Goal: Find specific fact: Find specific fact

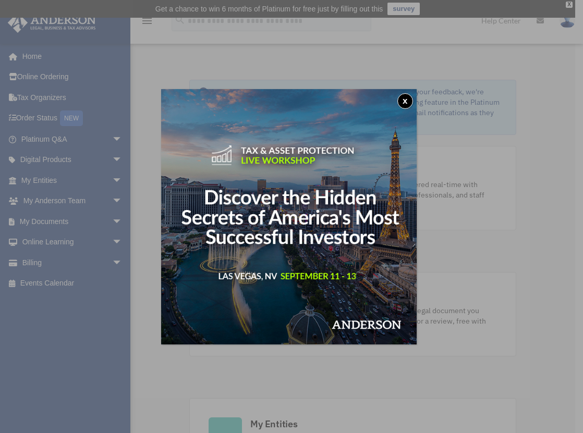
click at [405, 100] on button "x" at bounding box center [405, 101] width 16 height 16
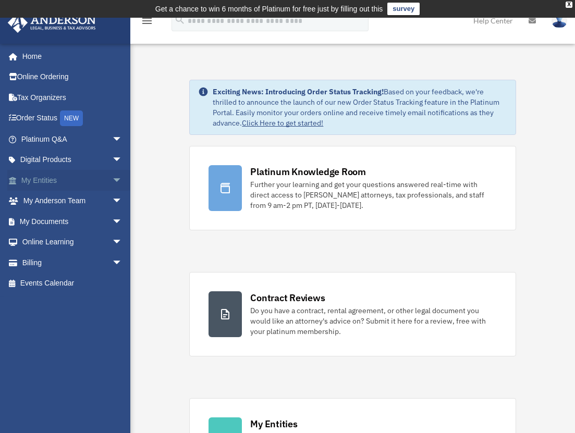
click at [59, 180] on link "My Entities arrow_drop_down" at bounding box center [72, 180] width 131 height 21
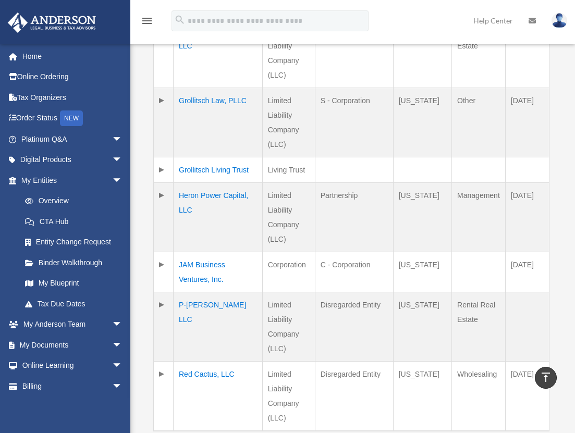
scroll to position [762, 0]
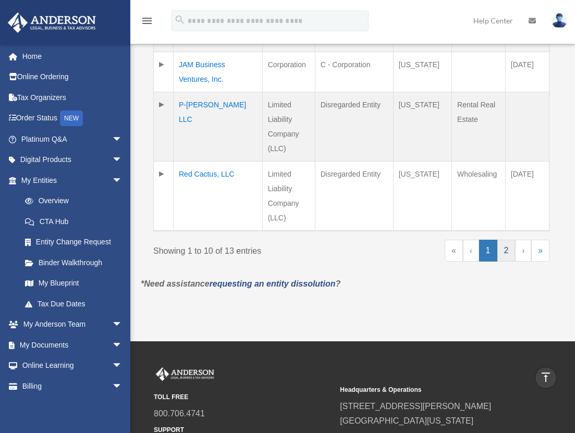
click at [504, 262] on link "2" at bounding box center [506, 251] width 18 height 22
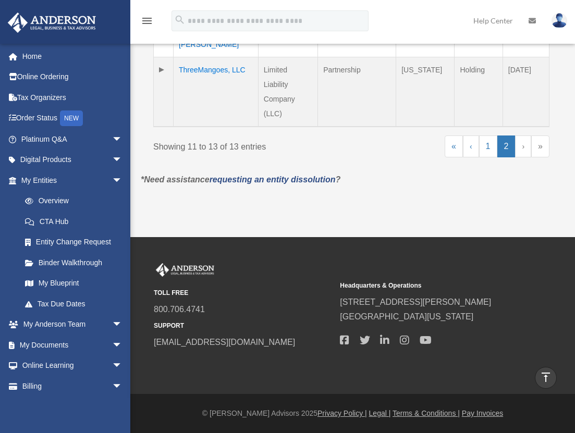
scroll to position [445, 0]
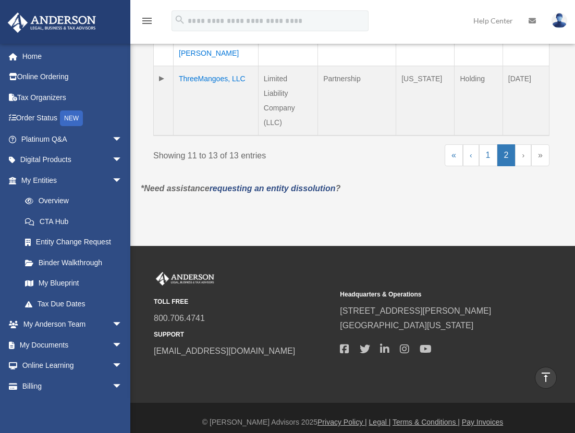
click at [206, 66] on td "ThreeMangoes, LLC" at bounding box center [216, 101] width 85 height 70
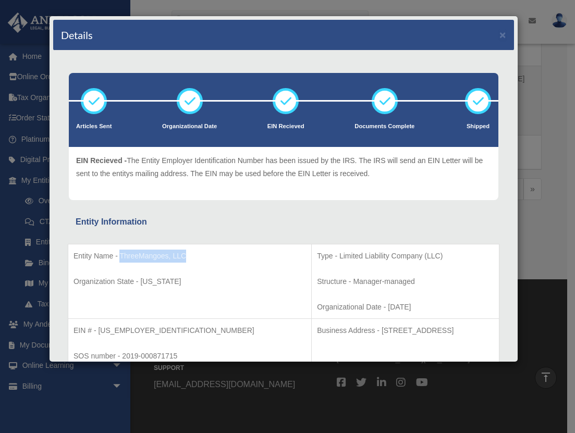
drag, startPoint x: 189, startPoint y: 254, endPoint x: 121, endPoint y: 256, distance: 68.3
click at [121, 256] on p "Entity Name - ThreeMangoes, LLC" at bounding box center [189, 256] width 232 height 13
copy p "ThreeMangoes, LLC"
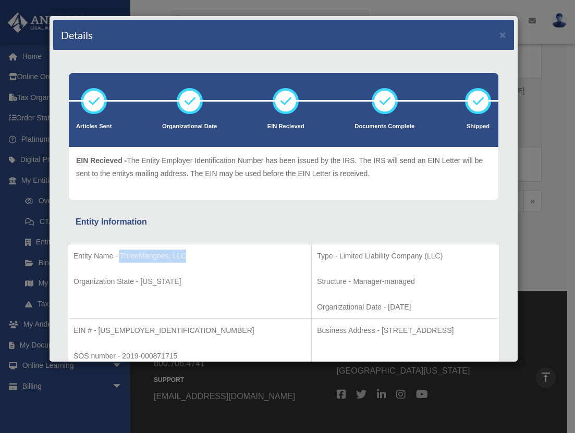
scroll to position [12, 0]
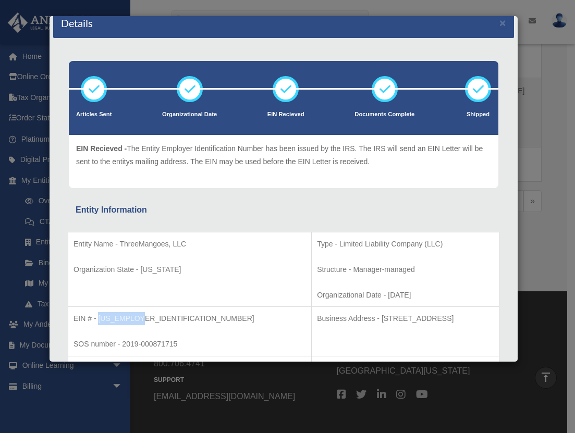
drag, startPoint x: 141, startPoint y: 315, endPoint x: 100, endPoint y: 318, distance: 41.3
click at [100, 318] on p "EIN # - 84-2916780" at bounding box center [189, 318] width 232 height 13
click at [114, 320] on p "EIN # - 84-2916780" at bounding box center [189, 318] width 232 height 13
drag, startPoint x: 139, startPoint y: 316, endPoint x: 97, endPoint y: 315, distance: 41.7
click at [97, 315] on p "EIN # - 84-2916780" at bounding box center [189, 318] width 232 height 13
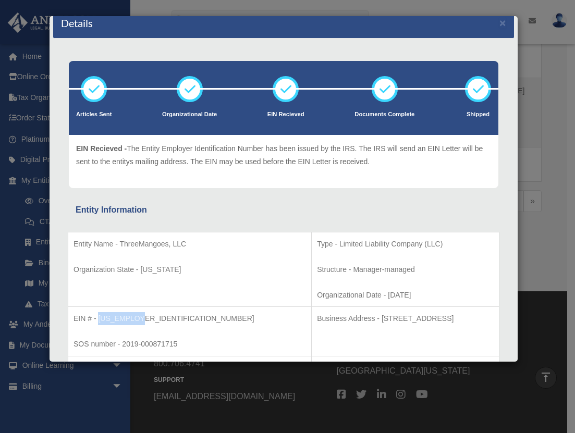
copy p "84-2916780"
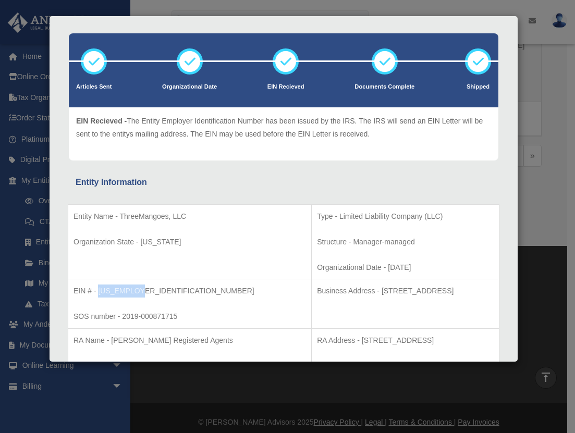
scroll to position [138, 0]
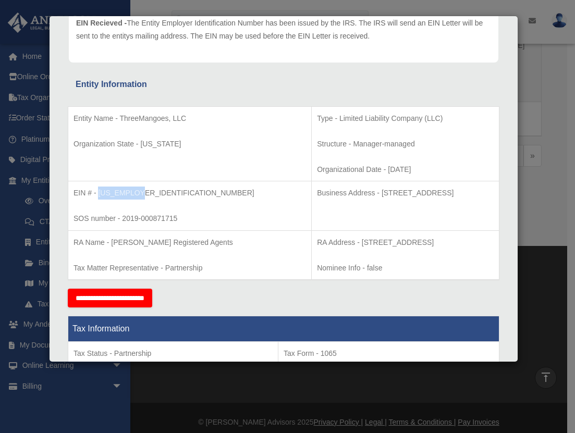
drag, startPoint x: 445, startPoint y: 189, endPoint x: 300, endPoint y: 193, distance: 144.9
click at [317, 193] on p "Business Address - 1718 Capitol Ave., Cheyenne, Wy 82001" at bounding box center [405, 193] width 177 height 13
copy p "1718 Capitol Ave., Cheyenne, Wy 82001"
drag, startPoint x: 320, startPoint y: 194, endPoint x: 428, endPoint y: 211, distance: 109.1
click at [428, 211] on td "Business Address - 1718 Capitol Ave., Cheyenne, Wy 82001" at bounding box center [406, 206] width 188 height 50
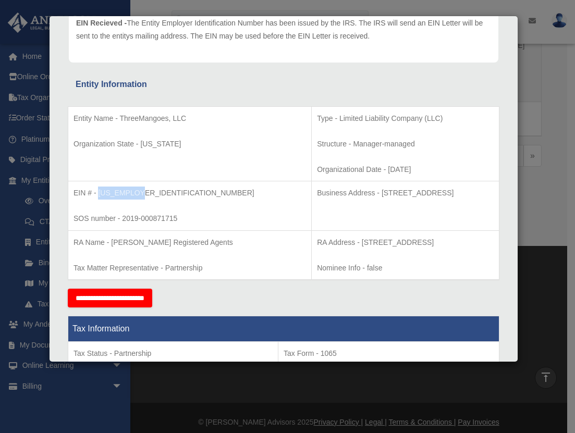
click at [432, 202] on td "Business Address - 1718 Capitol Ave., Cheyenne, Wy 82001" at bounding box center [406, 206] width 188 height 50
drag, startPoint x: 433, startPoint y: 194, endPoint x: 410, endPoint y: 192, distance: 23.0
click at [410, 192] on p "Business Address - 1718 Capitol Ave., Cheyenne, Wy 82001" at bounding box center [405, 193] width 177 height 13
copy p "82001"
drag, startPoint x: 393, startPoint y: 190, endPoint x: 362, endPoint y: 189, distance: 31.8
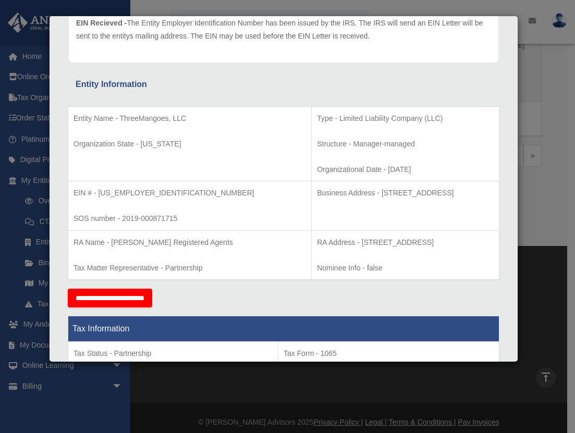
click at [362, 189] on p "Business Address - 1718 Capitol Ave., Cheyenne, Wy 82001" at bounding box center [405, 193] width 177 height 13
copy p "Cheyenne"
drag, startPoint x: 355, startPoint y: 191, endPoint x: 300, endPoint y: 191, distance: 54.7
click at [317, 191] on p "Business Address - 1718 Capitol Ave., Cheyenne, Wy 82001" at bounding box center [405, 193] width 177 height 13
copy p "1718 Capitol Ave."
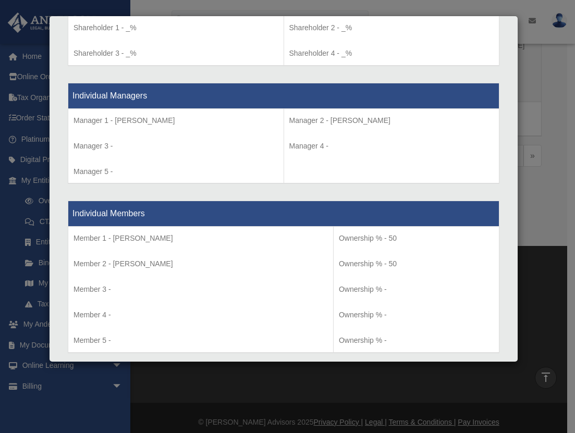
scroll to position [1021, 0]
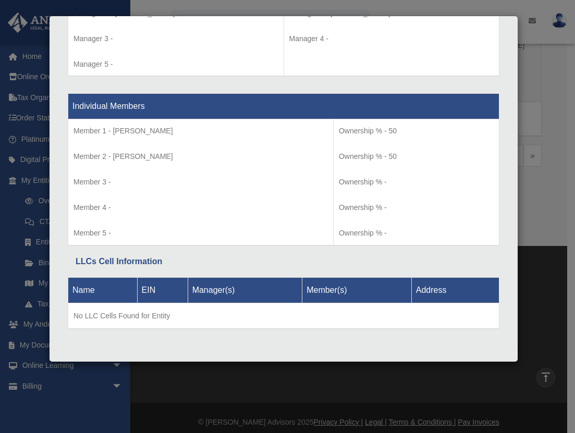
drag, startPoint x: 518, startPoint y: 298, endPoint x: 520, endPoint y: 273, distance: 25.0
click at [520, 273] on div "Details × Articles Sent Organizational Date" at bounding box center [287, 216] width 575 height 433
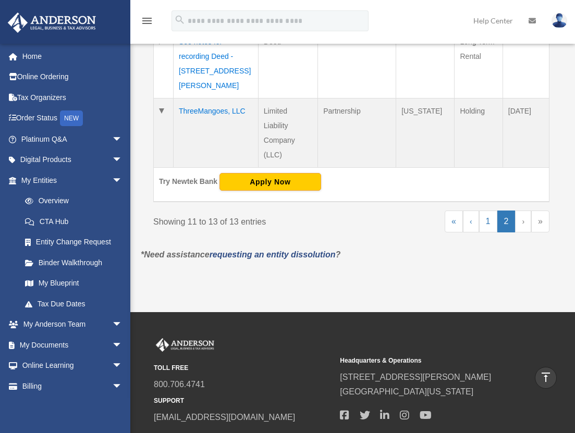
scroll to position [338, 0]
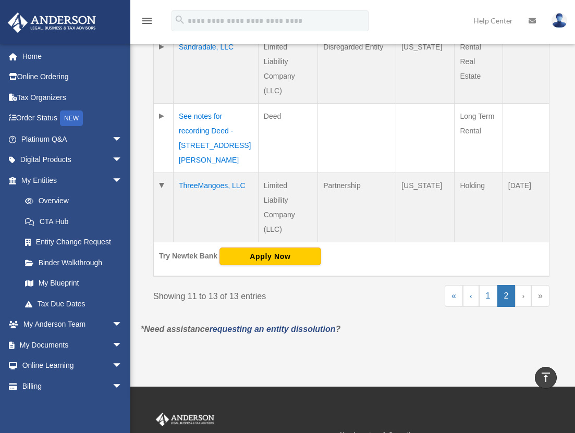
click at [203, 173] on td "ThreeMangoes, LLC" at bounding box center [216, 207] width 85 height 69
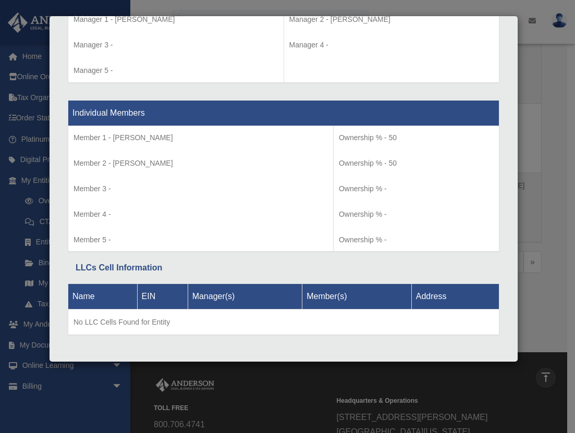
scroll to position [1031, 0]
